Goal: Task Accomplishment & Management: Manage account settings

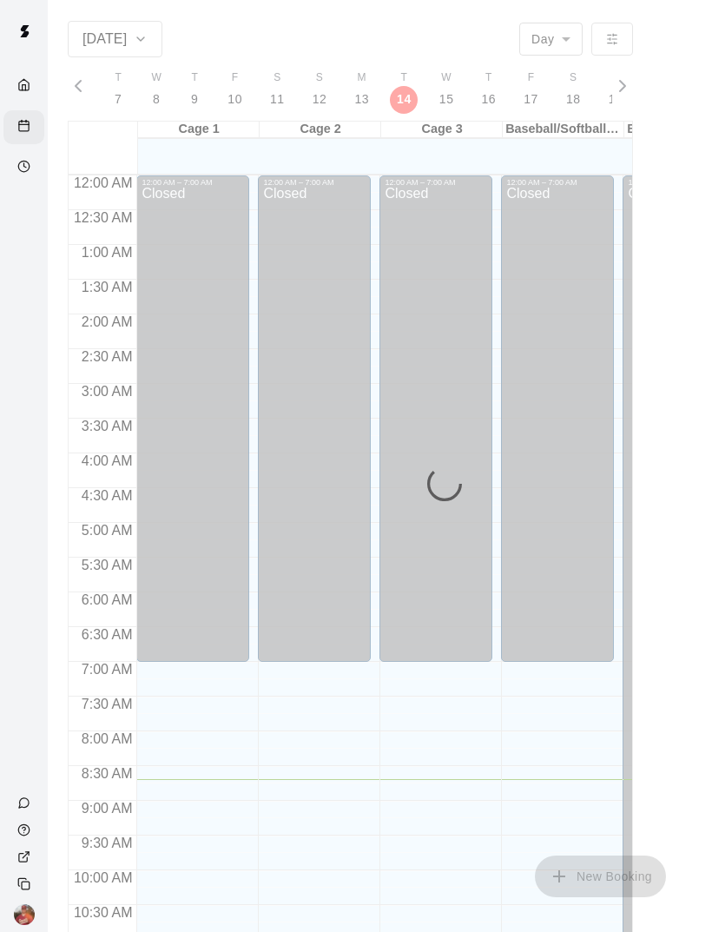
scroll to position [604, 0]
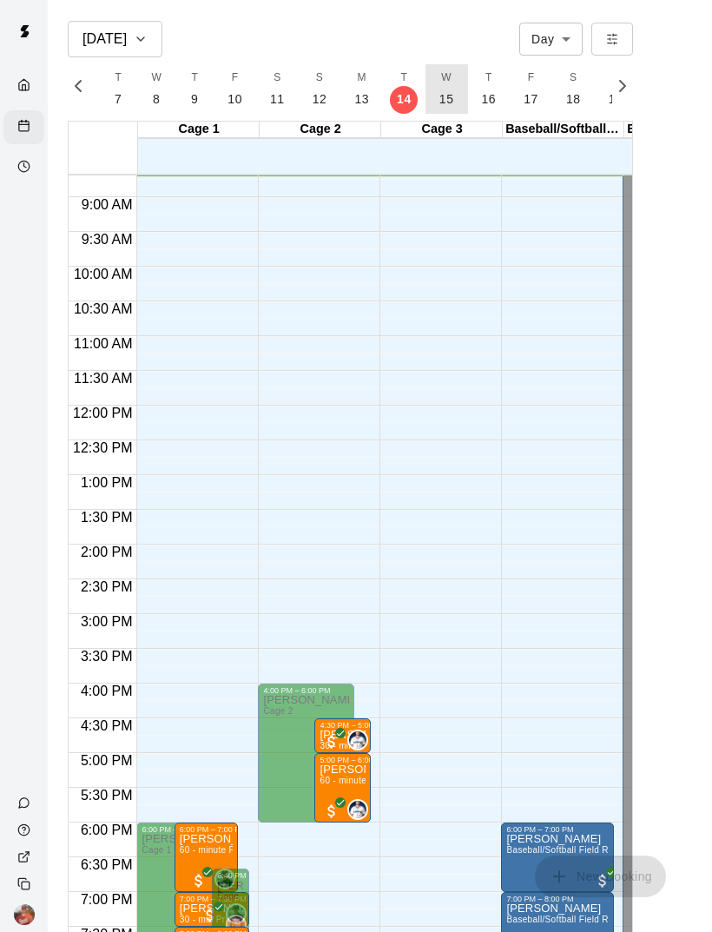
click at [444, 110] on button "W 15" at bounding box center [447, 89] width 43 height 50
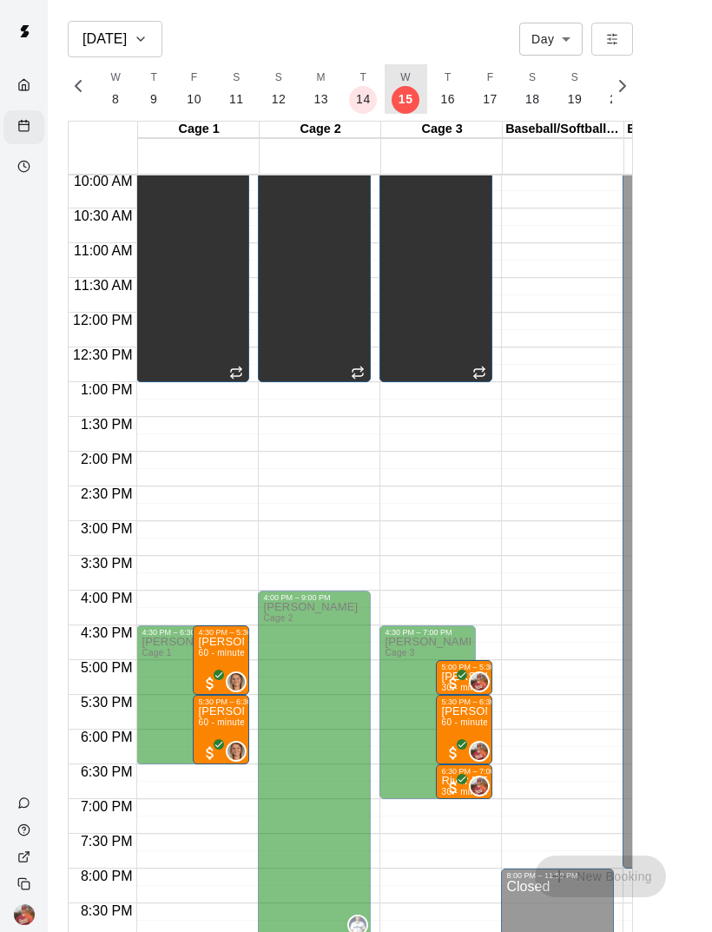
scroll to position [698, 0]
click at [211, 653] on span "60 - minute Fast Pitch Softball Pitching" at bounding box center [278, 652] width 161 height 10
click at [208, 711] on p "[PERSON_NAME]" at bounding box center [221, 711] width 46 height 0
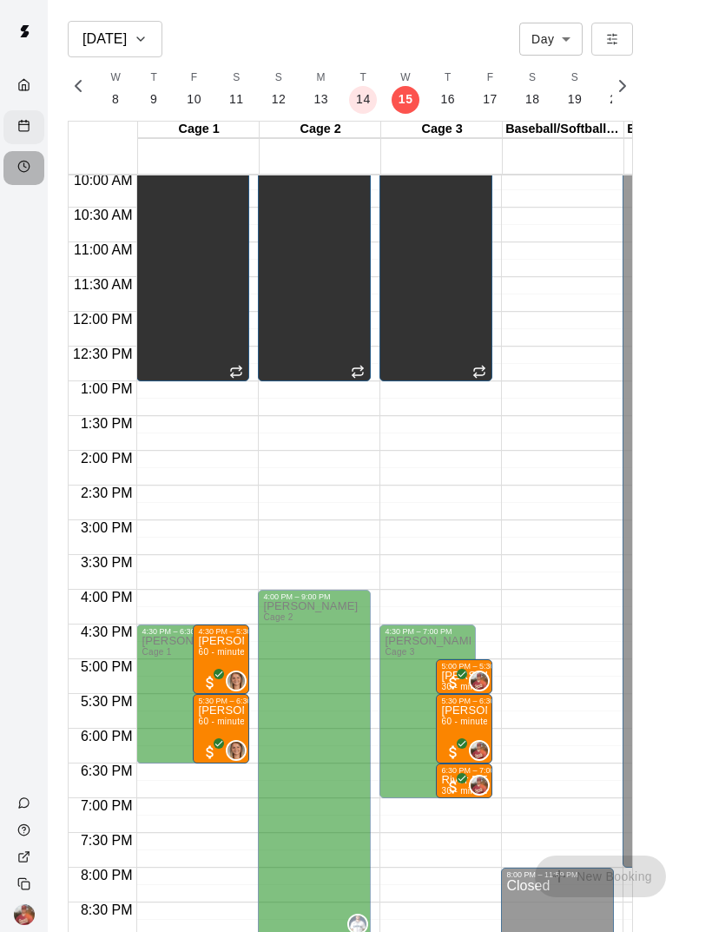
click at [21, 172] on icon "Availability" at bounding box center [23, 166] width 13 height 13
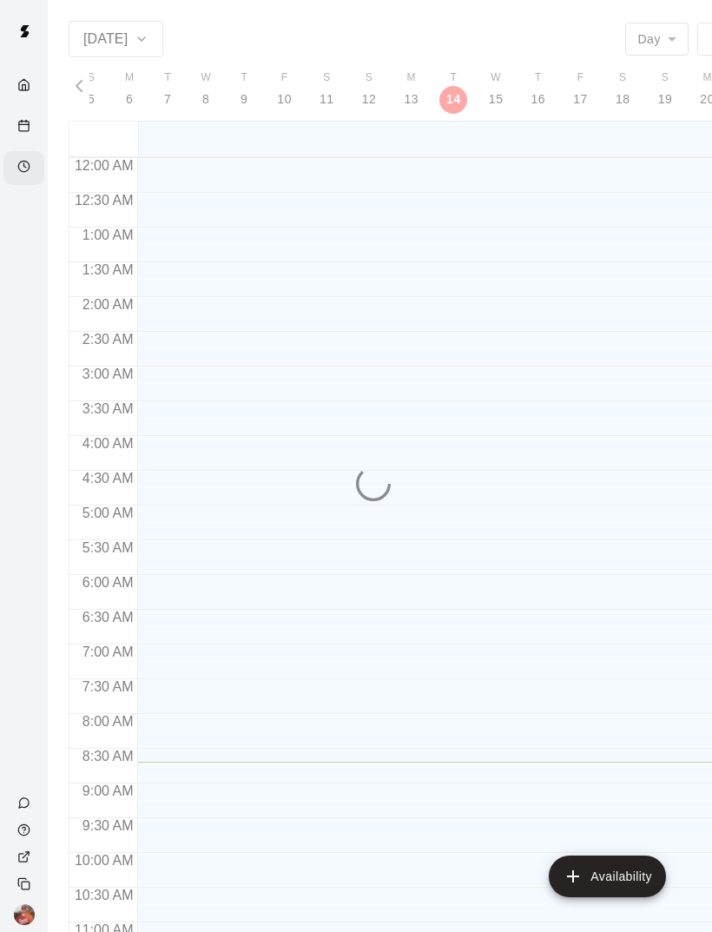
scroll to position [604, 0]
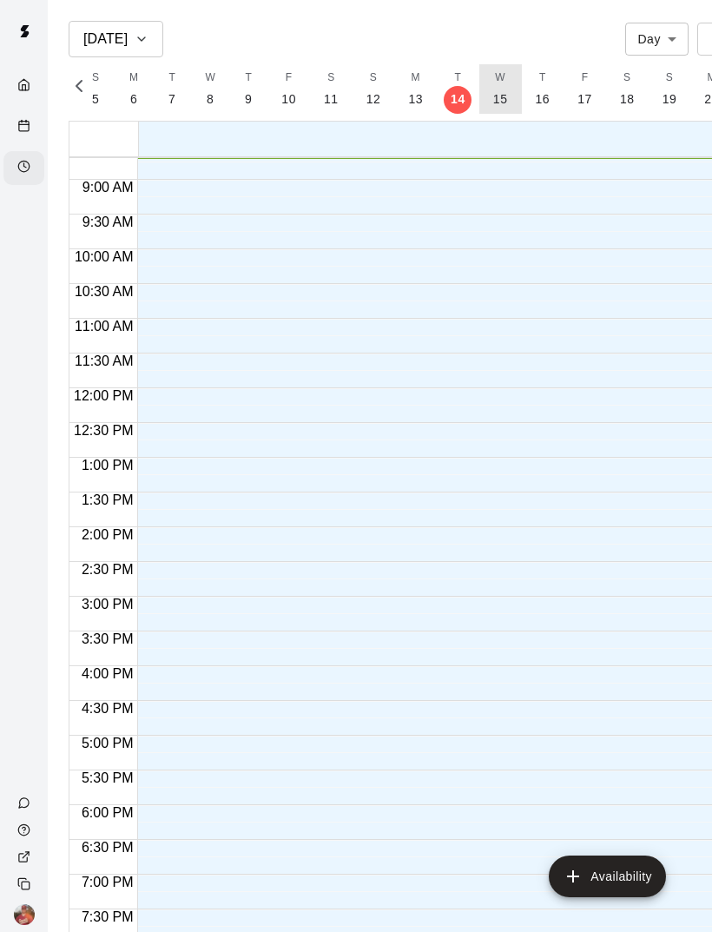
click at [495, 105] on p "15" at bounding box center [500, 99] width 15 height 18
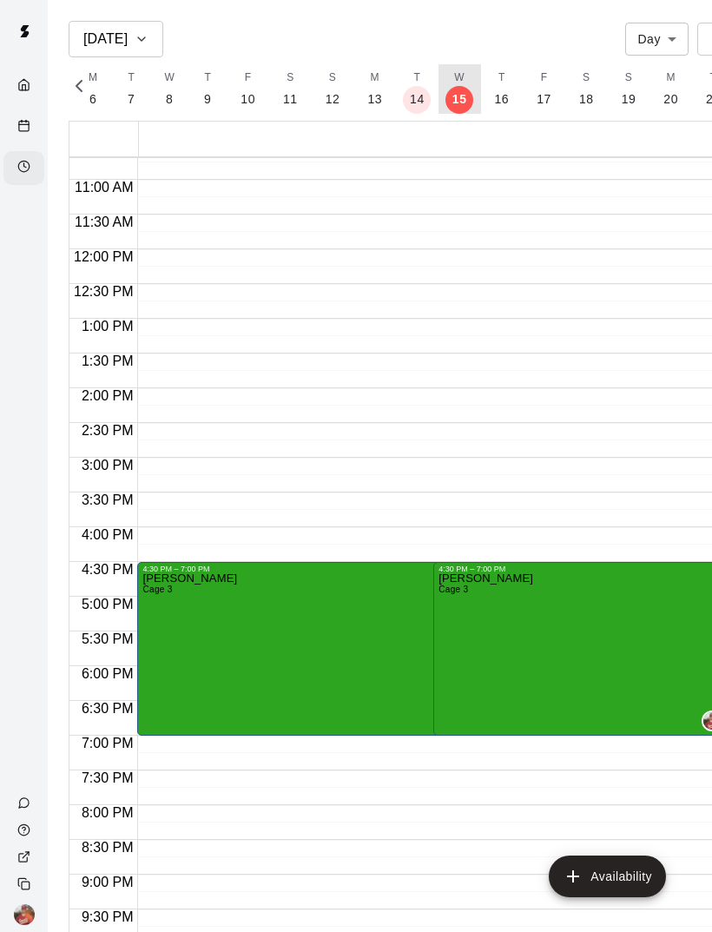
scroll to position [765, 0]
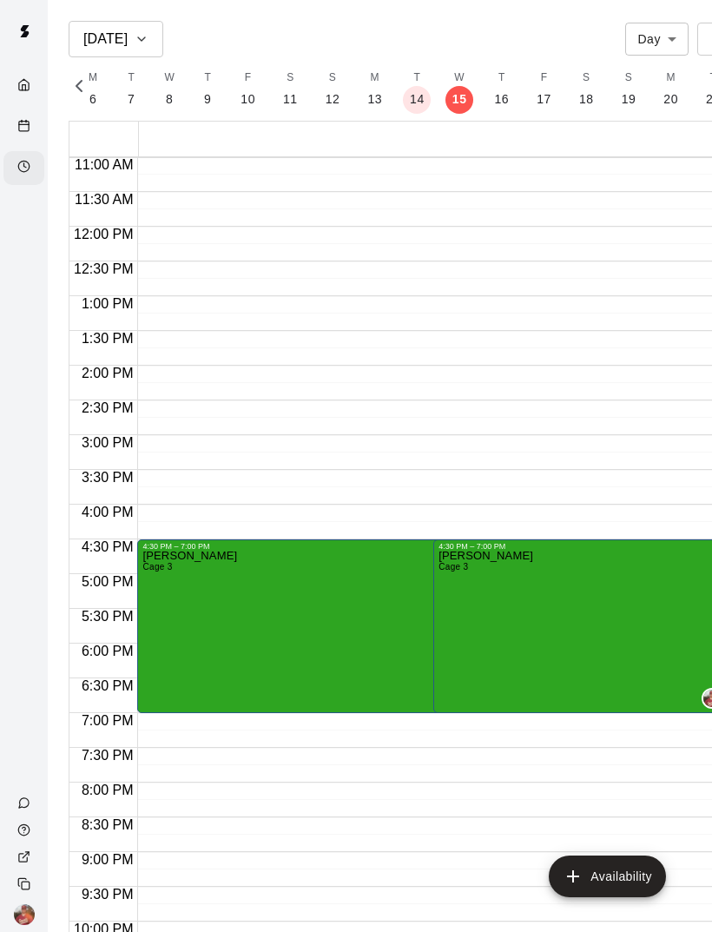
click at [464, 568] on icon "edit" at bounding box center [456, 569] width 21 height 21
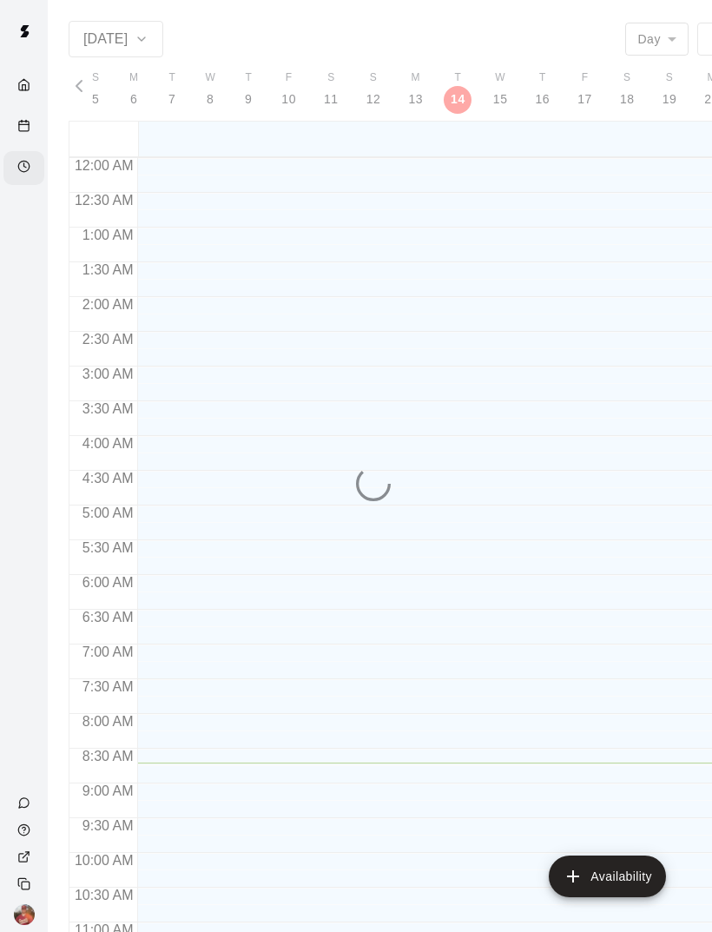
scroll to position [605, 0]
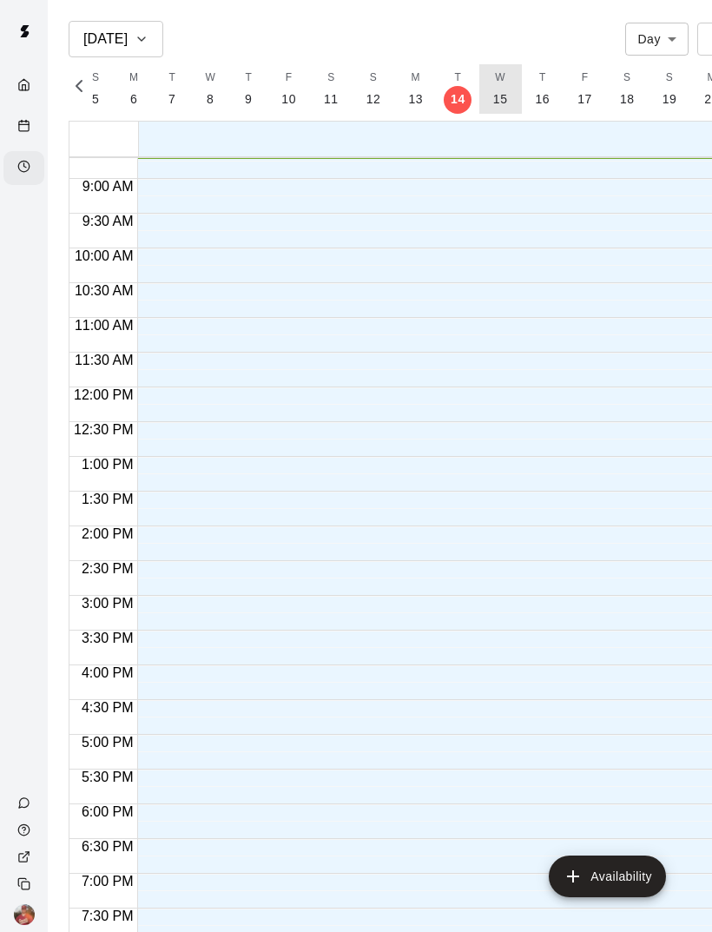
click at [493, 109] on button "W 15" at bounding box center [500, 89] width 43 height 50
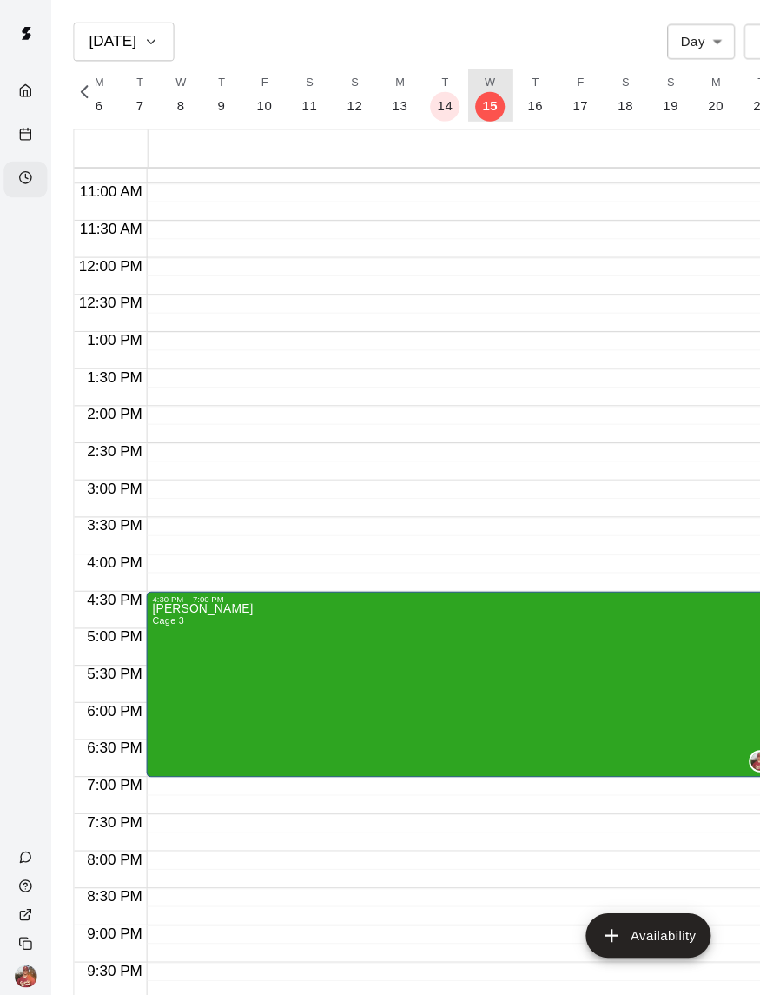
scroll to position [751, 0]
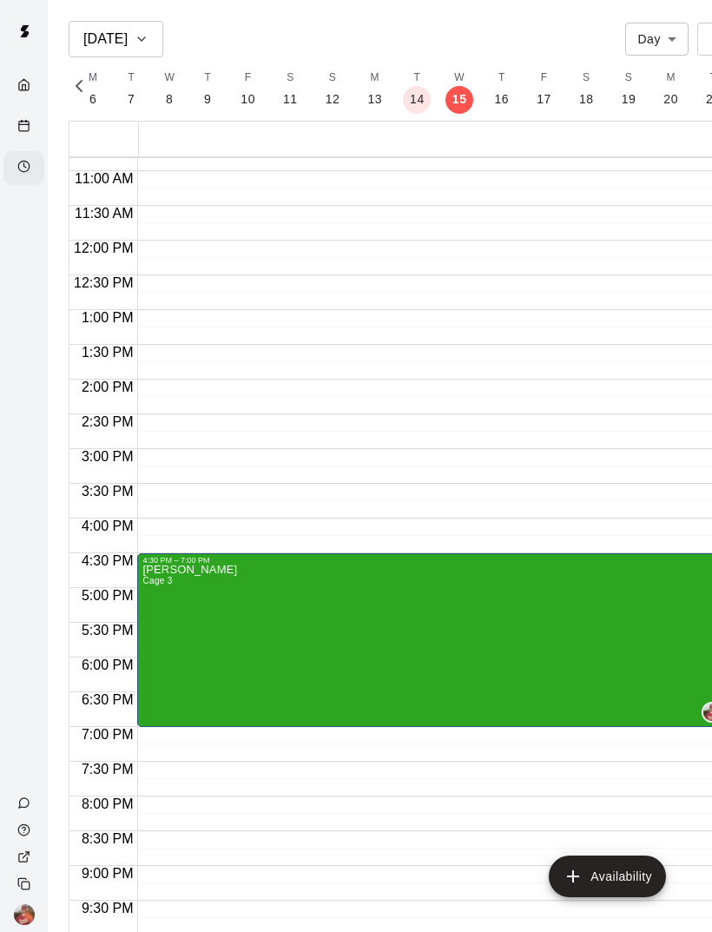
click at [155, 584] on icon "edit" at bounding box center [160, 582] width 21 height 21
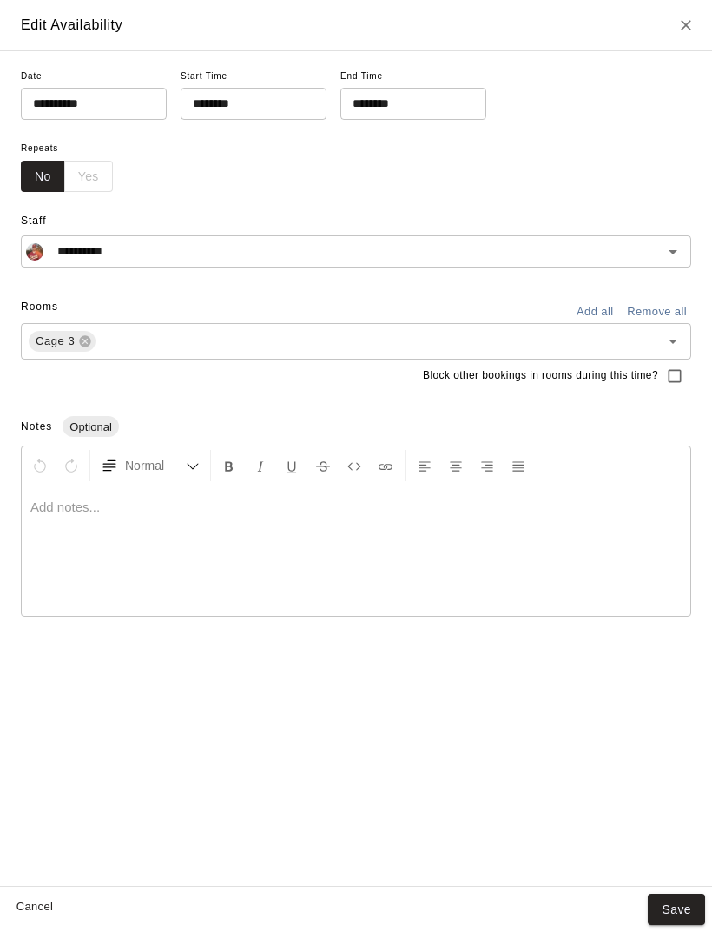
click at [408, 103] on input "********" at bounding box center [408, 104] width 134 height 32
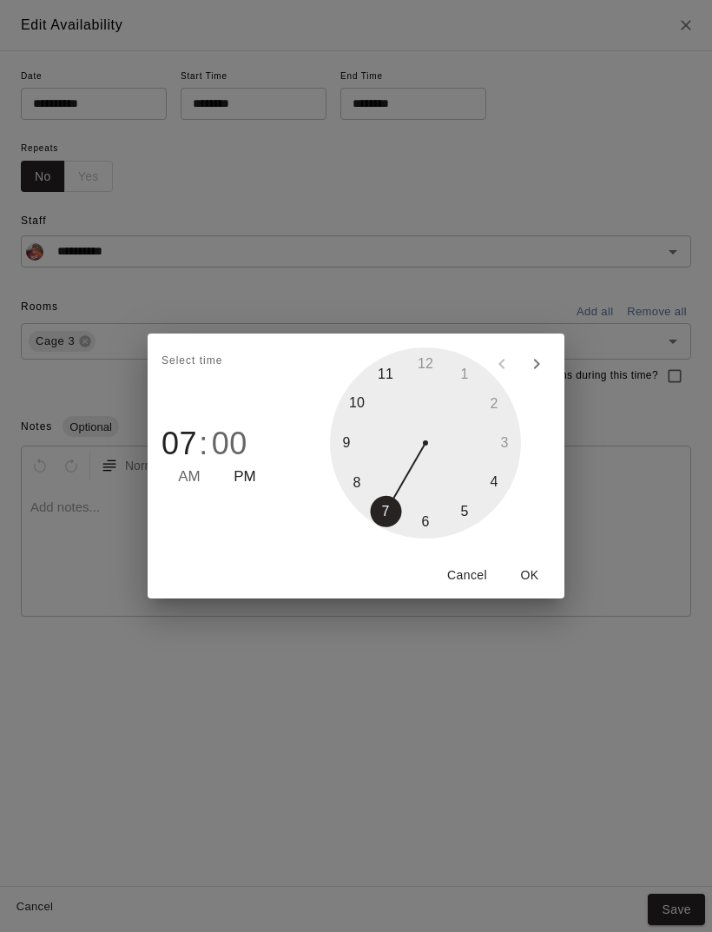
click at [242, 437] on span "00" at bounding box center [230, 444] width 36 height 36
type input "********"
click at [539, 578] on button "OK" at bounding box center [530, 575] width 56 height 32
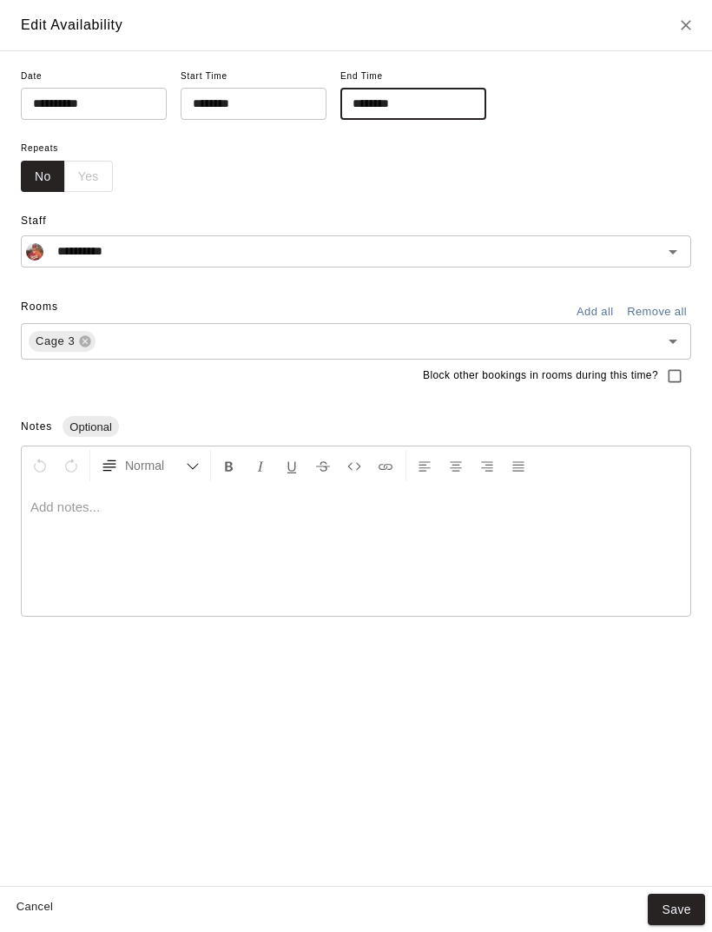
click at [675, 915] on button "Save" at bounding box center [676, 910] width 57 height 32
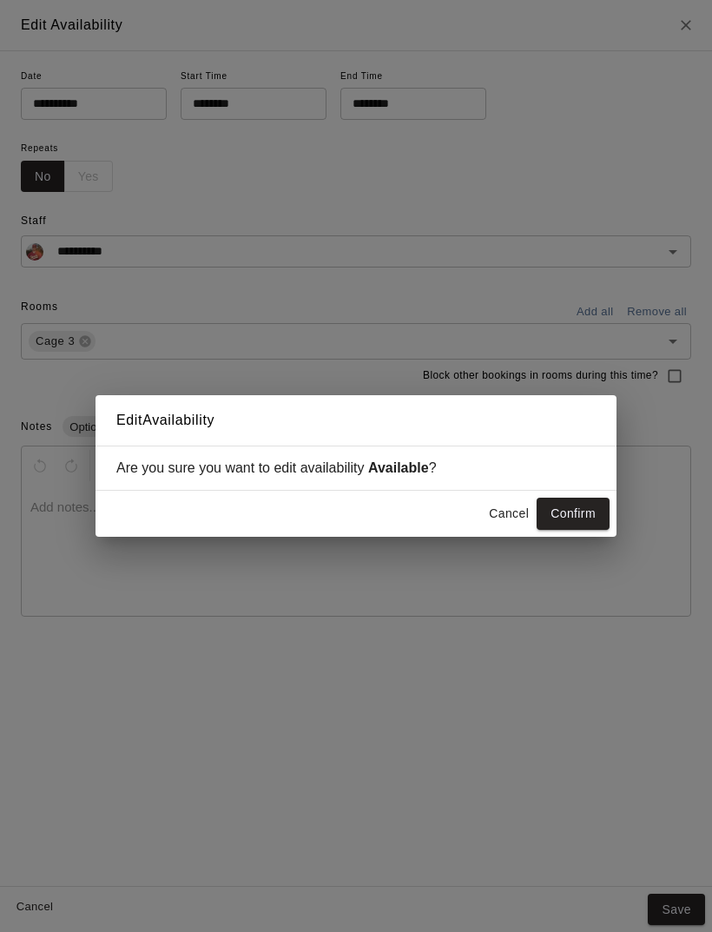
click at [579, 513] on button "Confirm" at bounding box center [573, 514] width 73 height 32
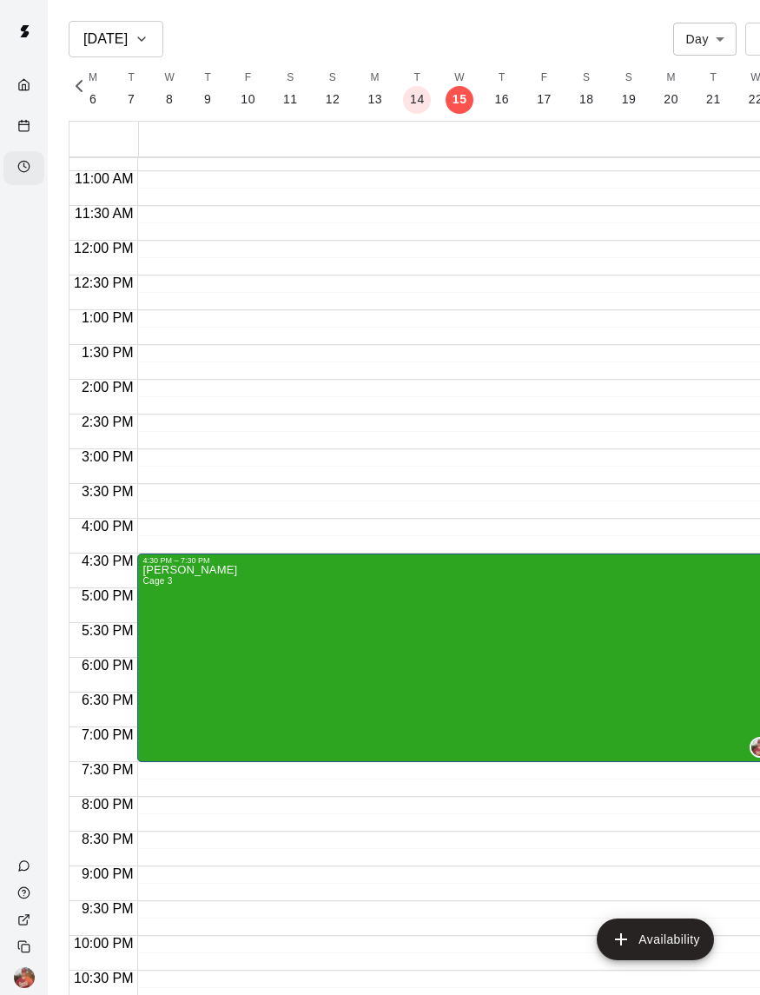
click at [20, 129] on icon "Calendar" at bounding box center [23, 125] width 13 height 13
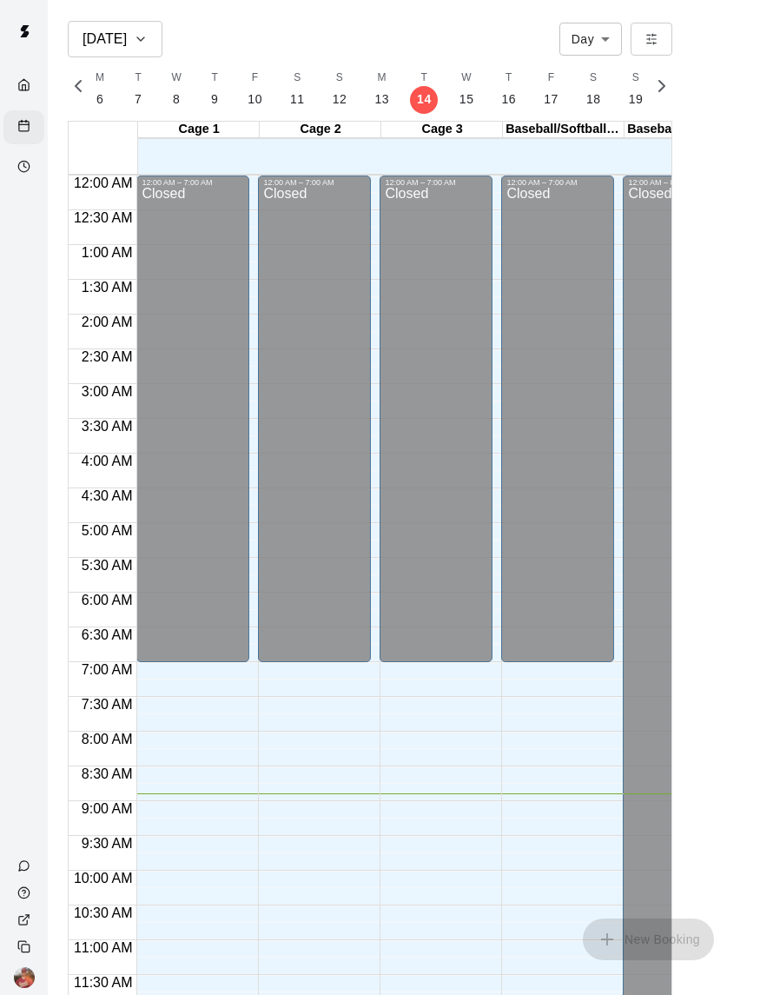
scroll to position [618, 0]
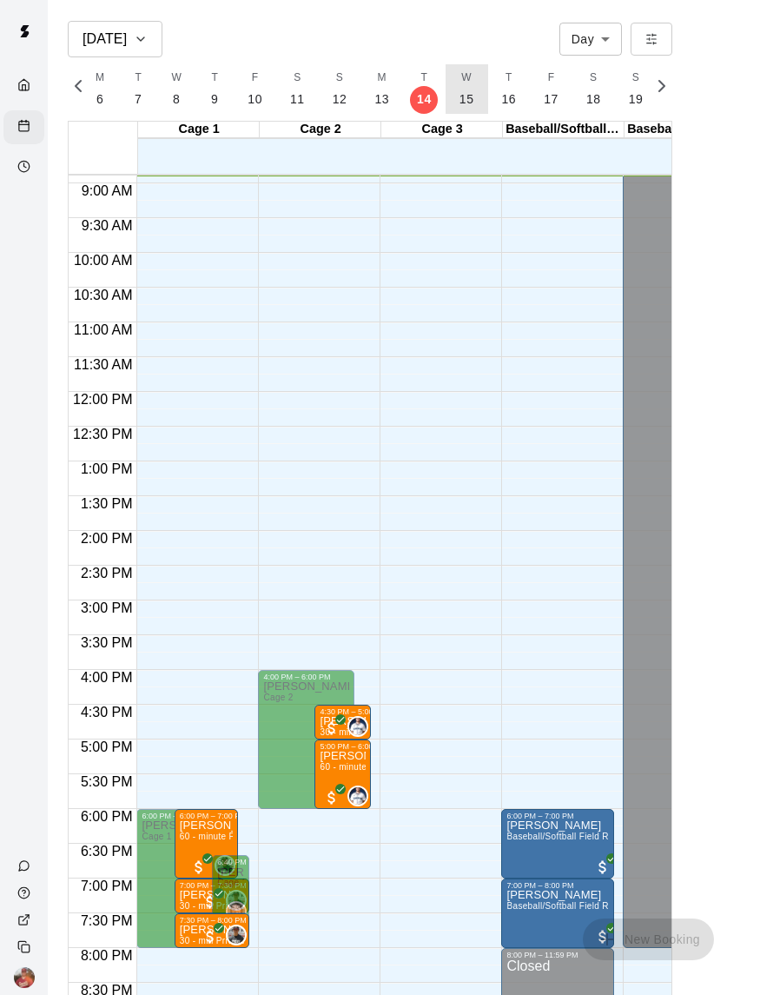
click at [474, 101] on p "15" at bounding box center [467, 99] width 15 height 18
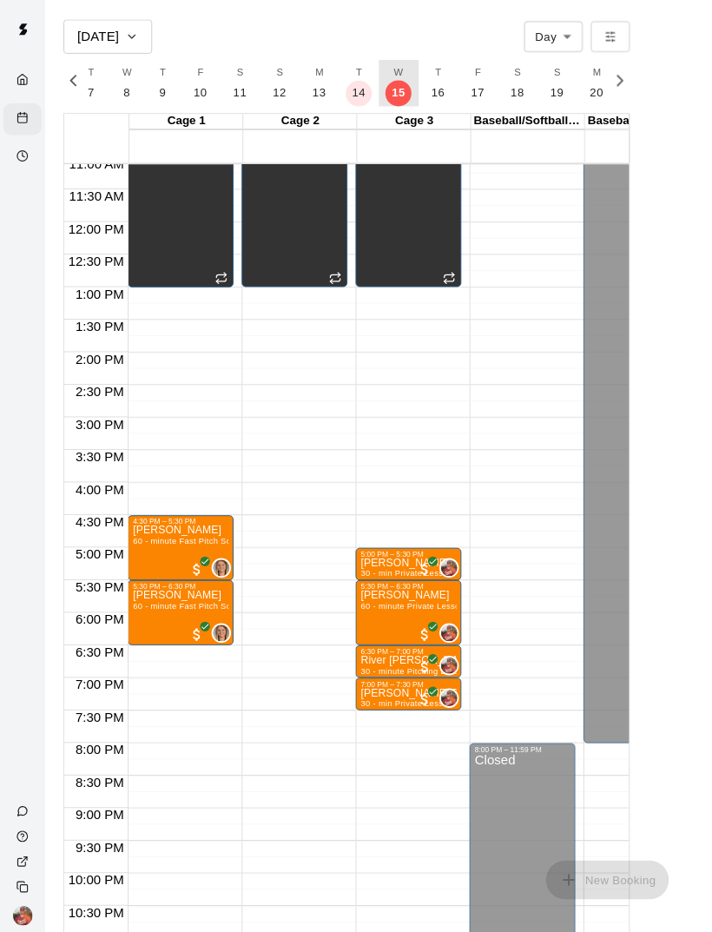
scroll to position [771, 0]
